Goal: Use online tool/utility: Utilize a website feature to perform a specific function

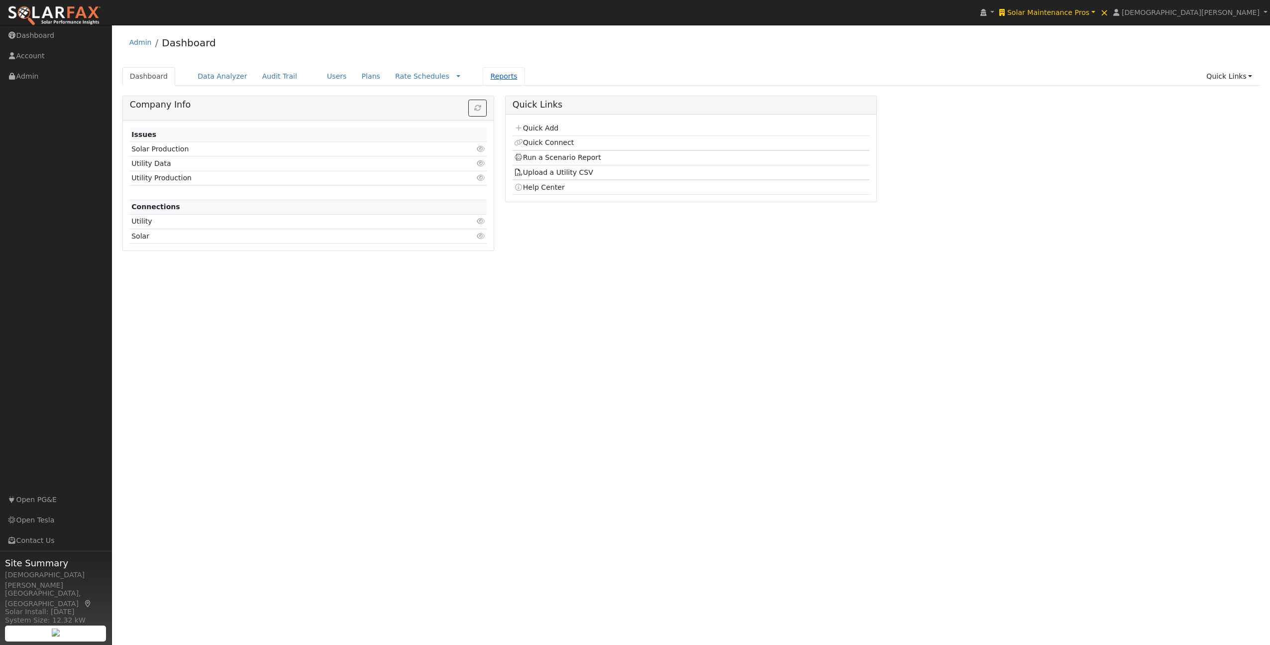
click at [483, 74] on link "Reports" at bounding box center [504, 76] width 42 height 18
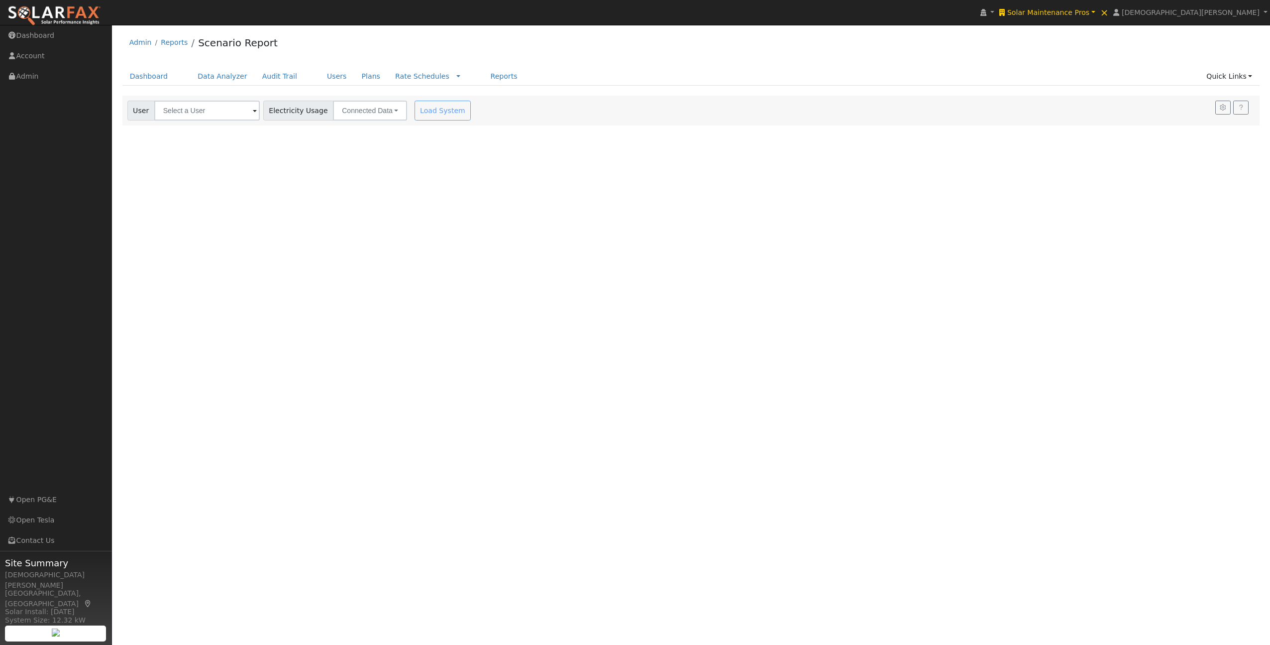
click at [189, 111] on div "Settings My Defaults Temporary My Defaults Company Defaults System Defaults Loa…" at bounding box center [691, 111] width 1138 height 30
click at [181, 115] on input "text" at bounding box center [207, 111] width 106 height 20
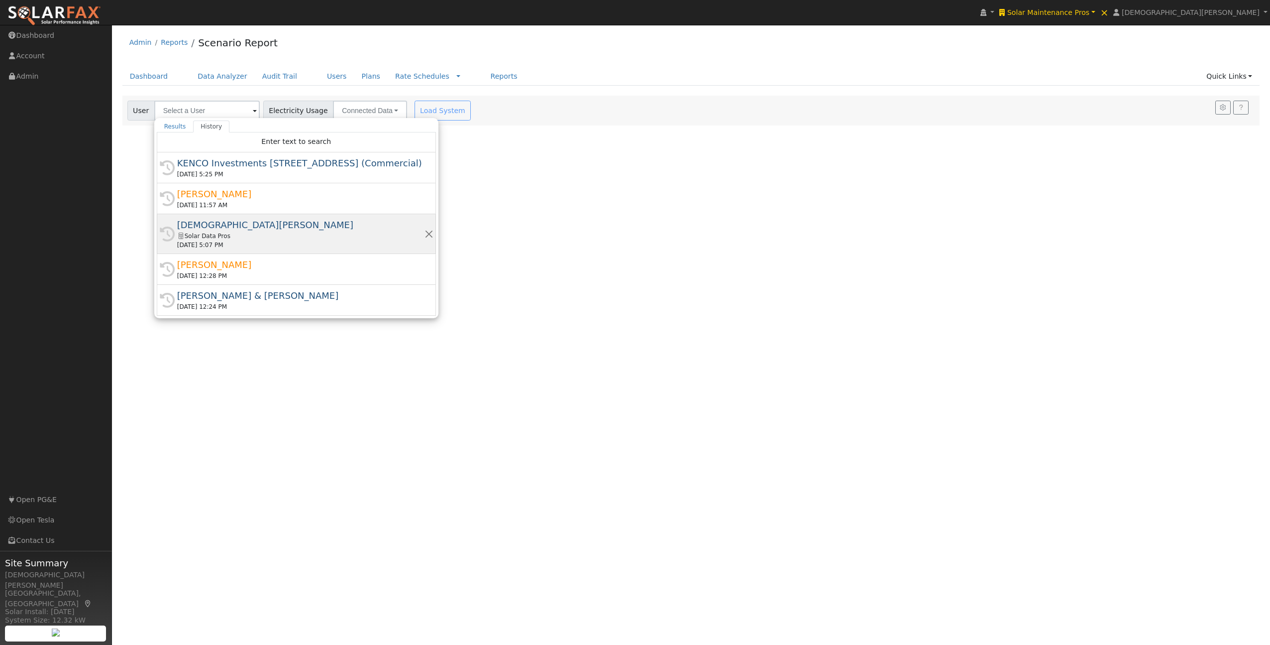
click at [216, 231] on div "Solar Data Pros" at bounding box center [300, 235] width 247 height 9
type input "[DEMOGRAPHIC_DATA][PERSON_NAME]"
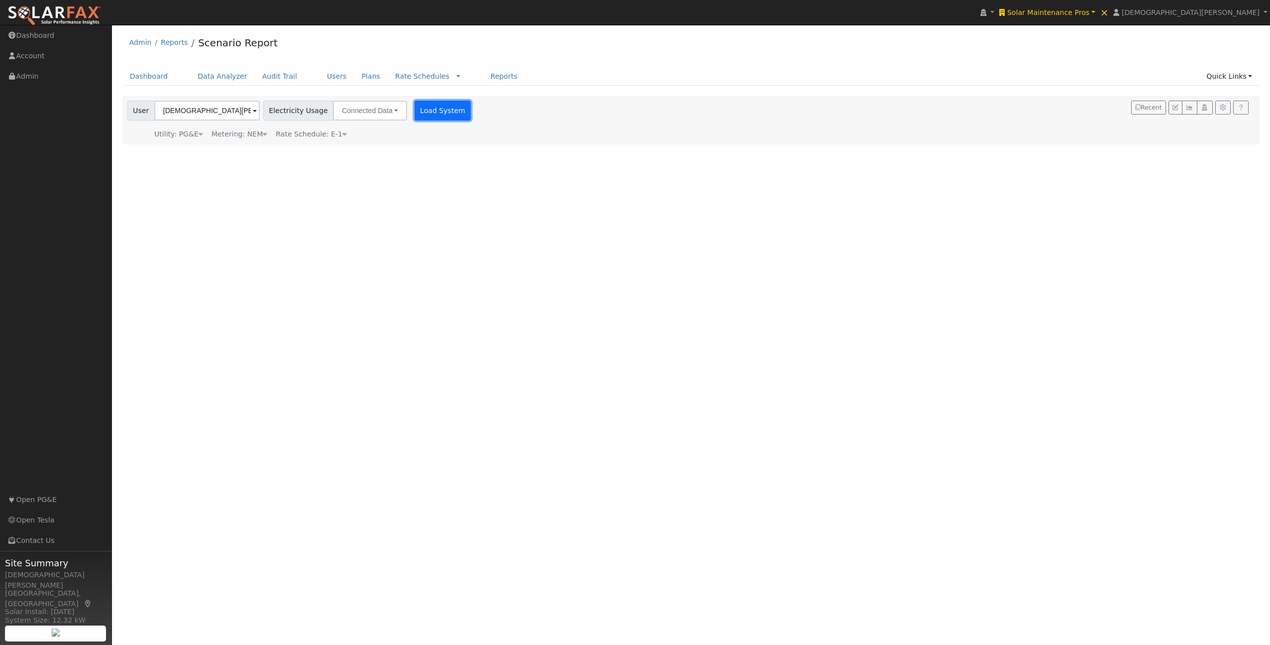
click at [426, 109] on button "Load System" at bounding box center [443, 111] width 57 height 20
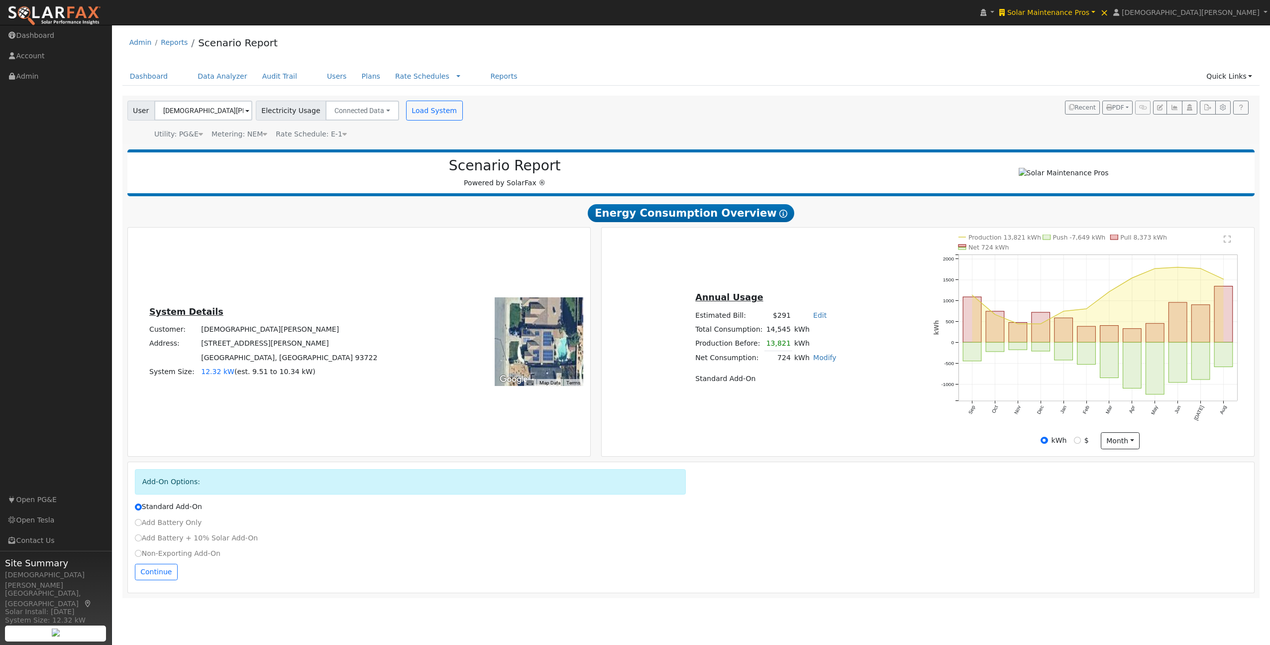
click at [162, 585] on div "Continue" at bounding box center [690, 574] width 1123 height 22
click at [162, 580] on button "Continue" at bounding box center [156, 571] width 43 height 17
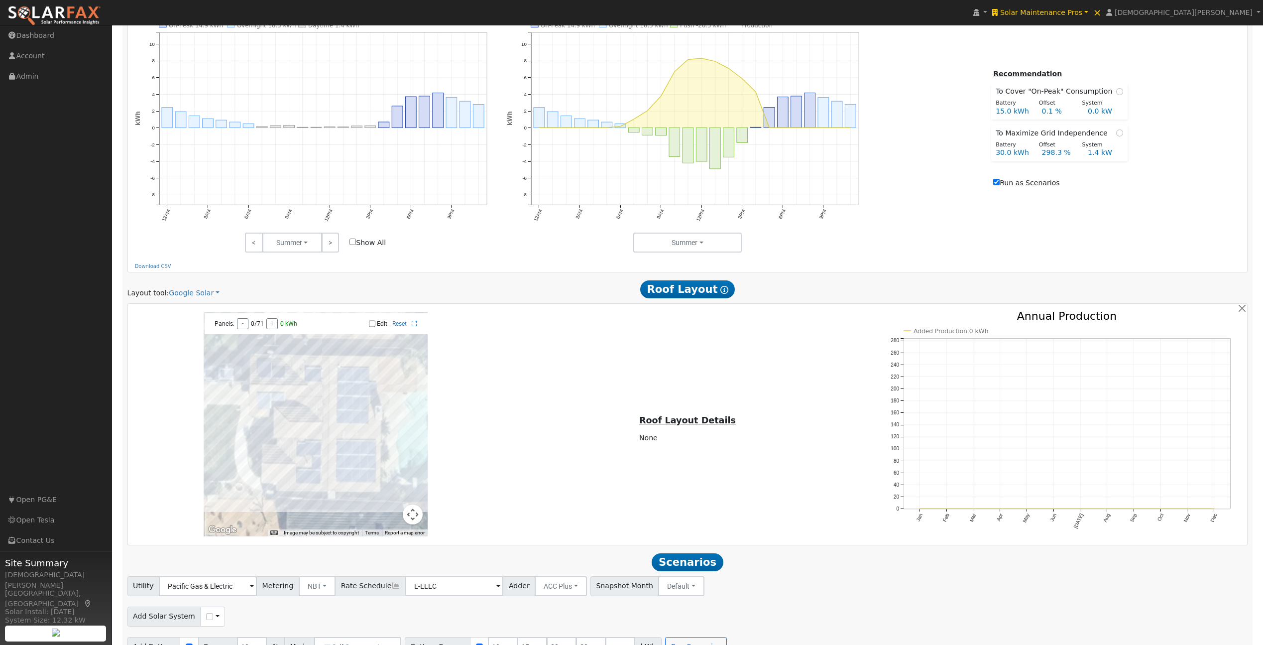
scroll to position [629, 0]
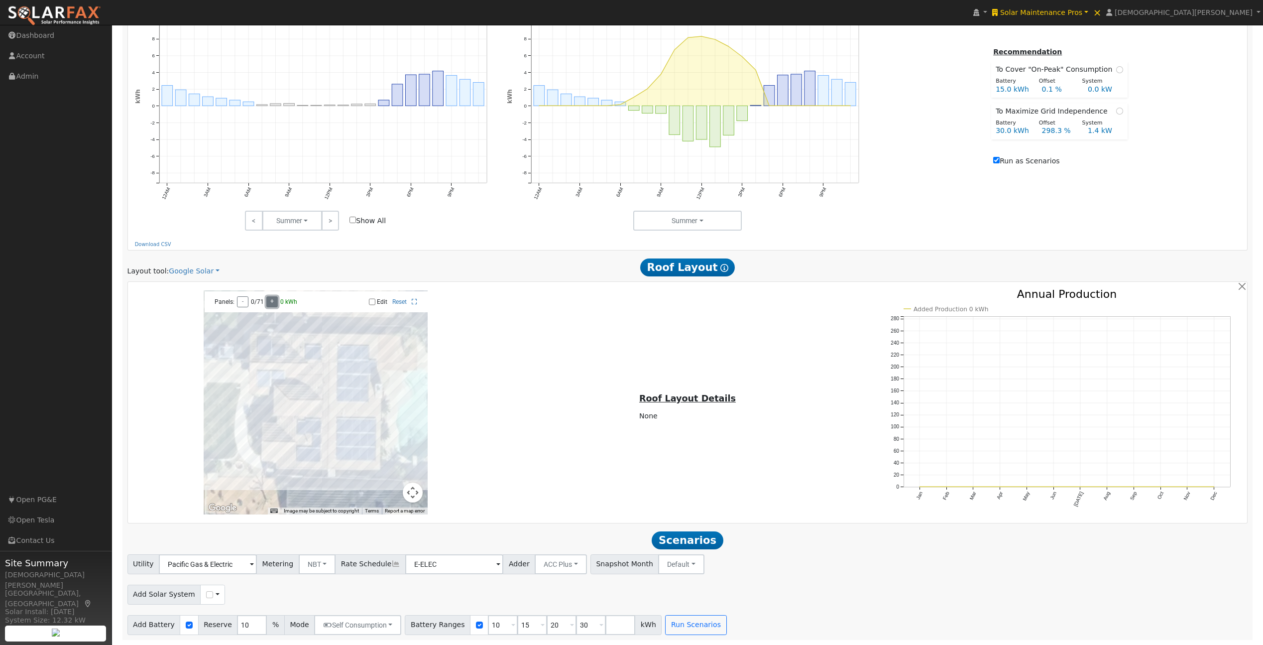
click at [272, 305] on button "+" at bounding box center [271, 301] width 11 height 11
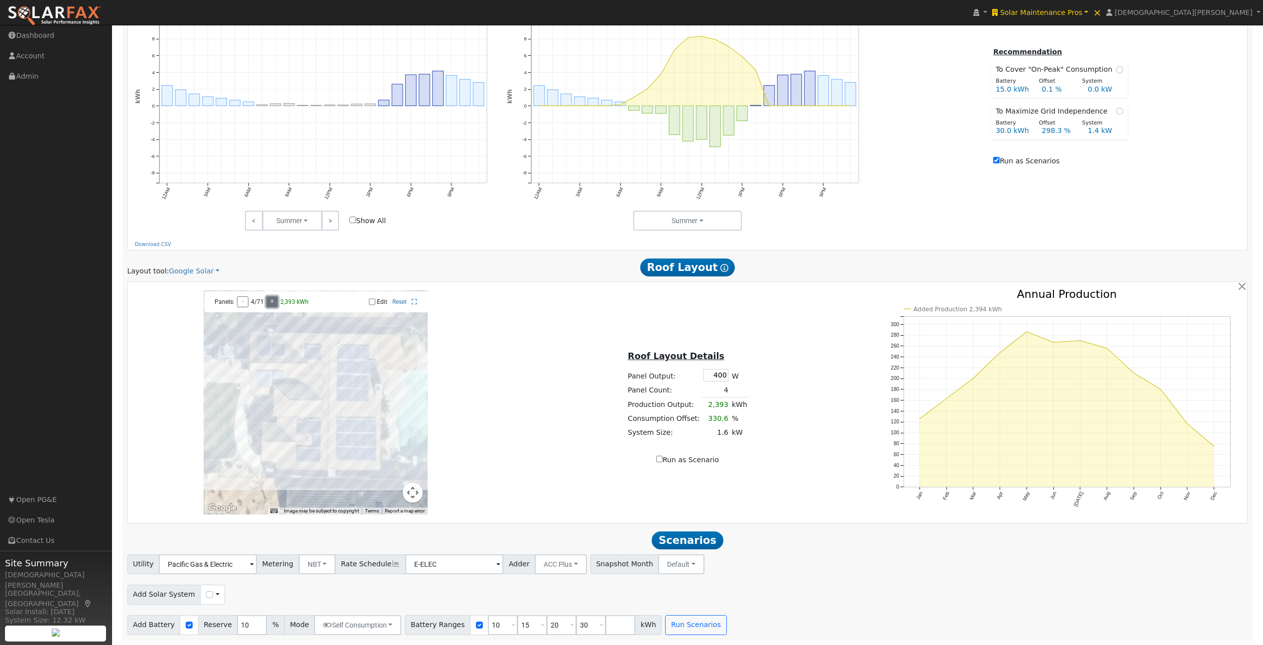
click at [272, 305] on button "+" at bounding box center [271, 301] width 11 height 11
